Goal: Task Accomplishment & Management: Complete application form

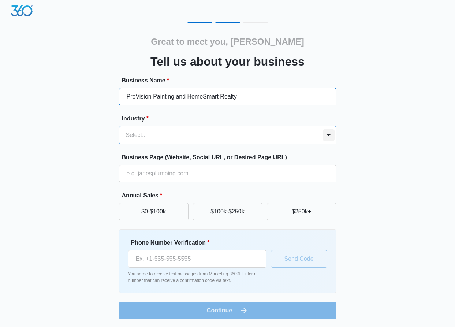
type input "ProVision Painting and HomeSmart Realty"
click at [326, 135] on div at bounding box center [329, 135] width 12 height 12
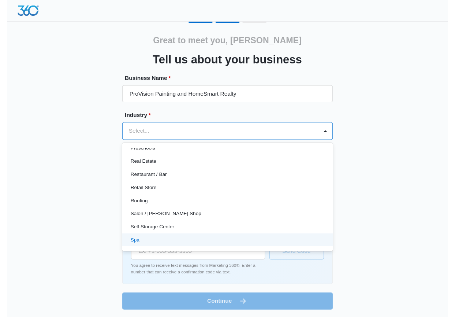
scroll to position [505, 0]
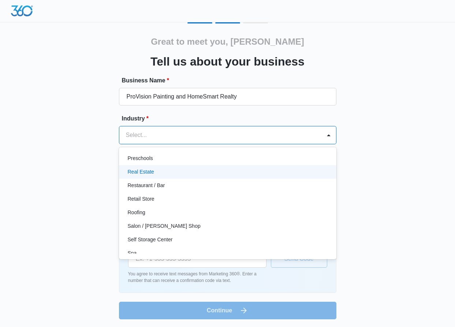
click at [156, 171] on div "Real Estate" at bounding box center [227, 172] width 199 height 8
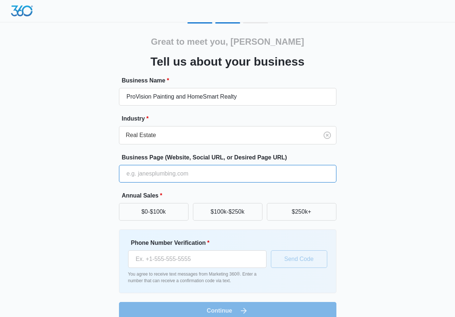
paste input "[URL][DOMAIN_NAME][PERSON_NAME]"
type input "[URL][DOMAIN_NAME][PERSON_NAME]"
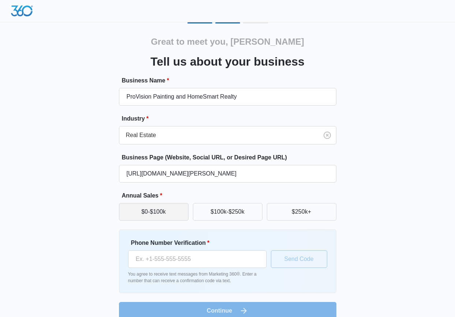
click at [153, 211] on button "$0-$100k" at bounding box center [154, 212] width 70 height 18
click at [224, 212] on button "$100k-$250k" at bounding box center [228, 212] width 70 height 18
click at [154, 207] on button "$0-$100k" at bounding box center [154, 212] width 70 height 18
click at [228, 207] on button "$100k-$250k" at bounding box center [228, 212] width 70 height 18
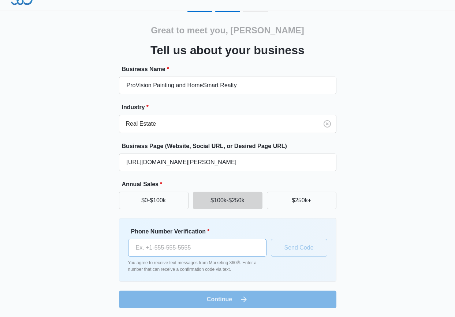
scroll to position [11, 0]
type input "[PHONE_NUMBER]"
click at [301, 245] on button "Send Code" at bounding box center [299, 248] width 56 height 18
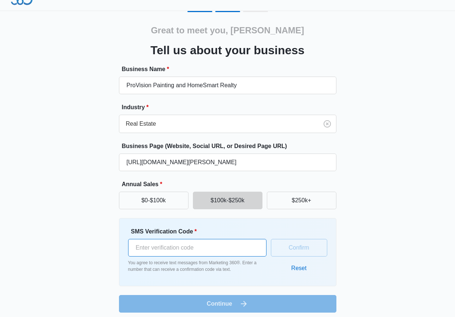
click at [142, 248] on input "SMS Verification Code *" at bounding box center [197, 248] width 139 height 18
type input "214406"
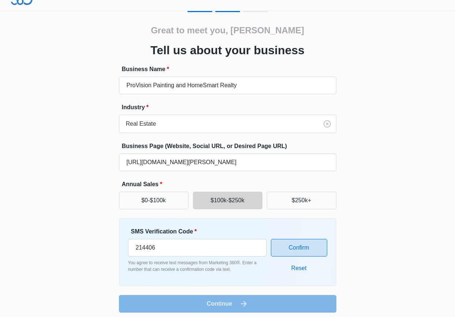
click at [307, 245] on button "Confirm" at bounding box center [299, 248] width 56 height 18
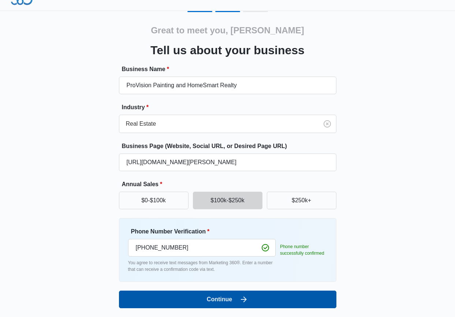
click at [239, 297] on button "Continue" at bounding box center [228, 300] width 218 height 18
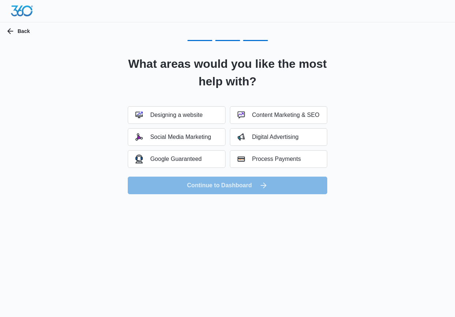
scroll to position [0, 0]
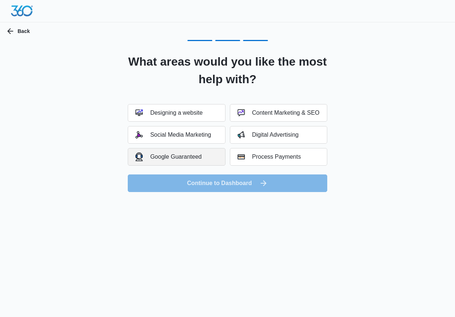
click at [183, 153] on div "Google Guaranteed" at bounding box center [169, 156] width 66 height 8
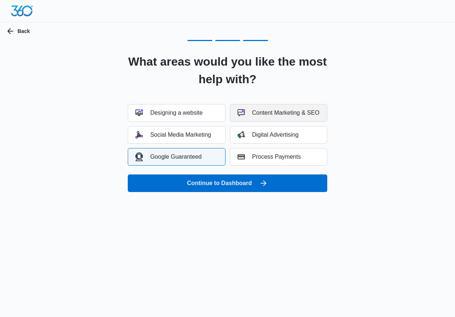
click at [257, 111] on div "Content Marketing & SEO" at bounding box center [279, 112] width 82 height 7
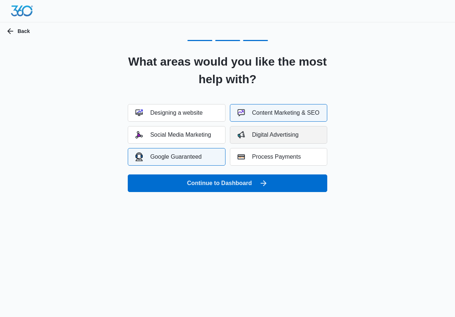
click at [273, 134] on div "Digital Advertising" at bounding box center [268, 134] width 61 height 7
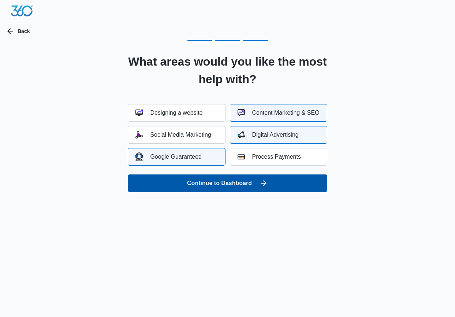
click at [238, 184] on button "Continue to Dashboard" at bounding box center [227, 183] width 199 height 18
